Goal: Task Accomplishment & Management: Use online tool/utility

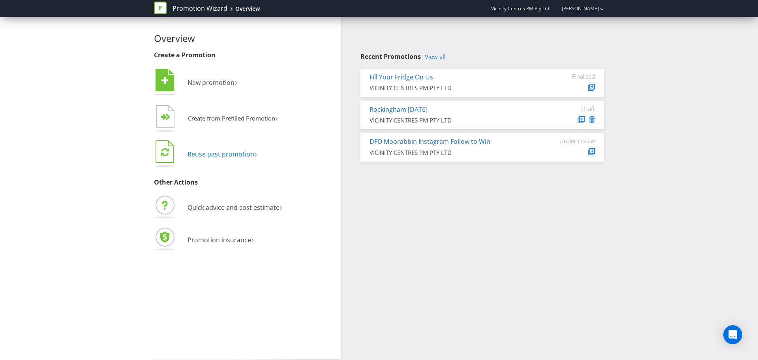
click at [240, 157] on span "Reuse past promotion" at bounding box center [221, 154] width 67 height 9
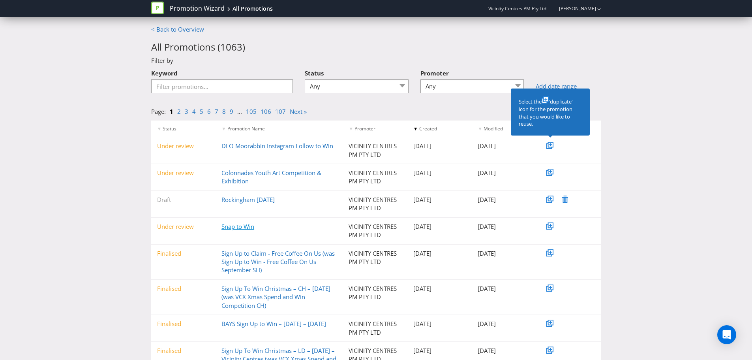
drag, startPoint x: 237, startPoint y: 228, endPoint x: 224, endPoint y: 227, distance: 13.8
click at [224, 227] on link "Snap to Win" at bounding box center [238, 226] width 33 height 8
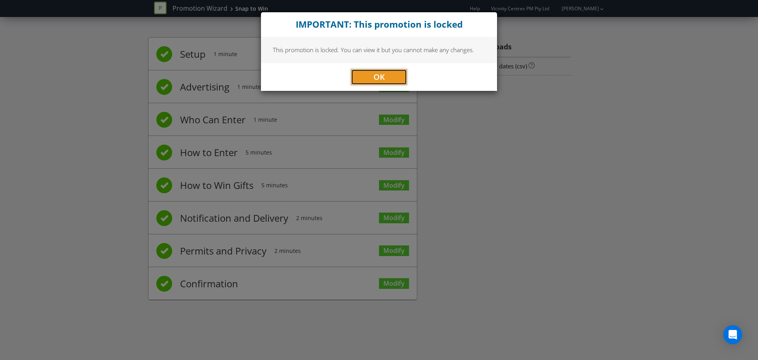
click at [389, 75] on button "OK" at bounding box center [379, 77] width 56 height 16
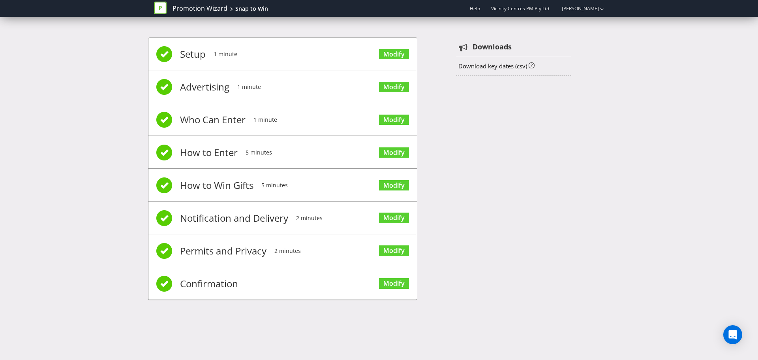
click at [525, 181] on div "Setup 1 minute Modify Advertising 1 minute Modify Who Can Enter 1 minute Modify…" at bounding box center [379, 172] width 462 height 295
click at [492, 224] on div "Setup 1 minute Modify Advertising 1 minute Modify Who Can Enter 1 minute Modify…" at bounding box center [379, 172] width 462 height 295
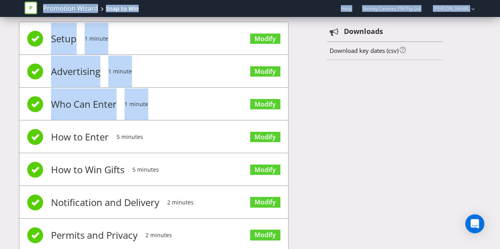
scroll to position [67, 0]
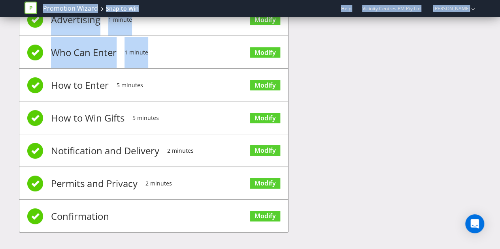
drag, startPoint x: 253, startPoint y: 110, endPoint x: 195, endPoint y: 255, distance: 155.6
click at [195, 182] on html "Promotion Wizard Snap to Win Help Vicinity Centres PM Pty Ltd [PERSON_NAME] Pro…" at bounding box center [250, 57] width 500 height 249
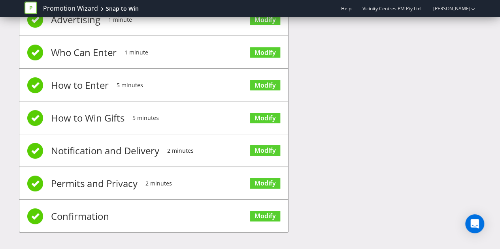
click at [366, 181] on div "Setup 1 minute Modify Advertising 1 minute Modify Who Can Enter 1 minute Modify…" at bounding box center [250, 105] width 462 height 295
